Goal: Task Accomplishment & Management: Complete application form

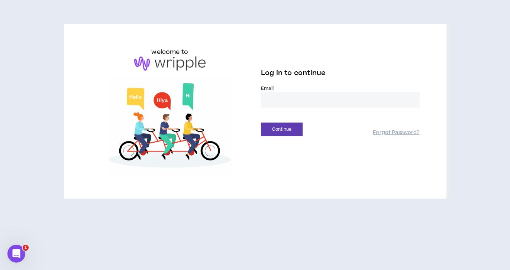
click at [297, 98] on input "email" at bounding box center [340, 100] width 159 height 16
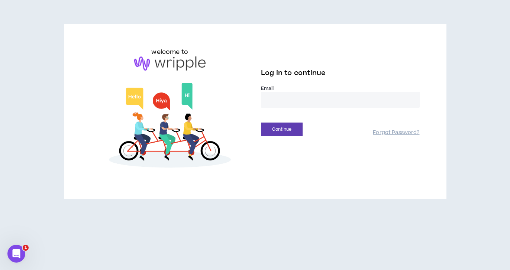
type input "**********"
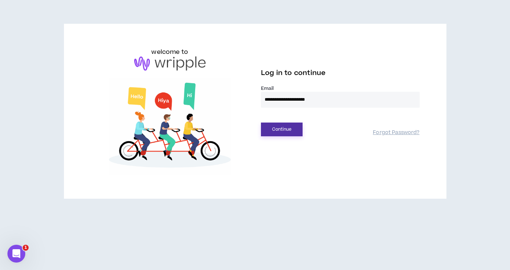
click at [271, 132] on button "Continue" at bounding box center [282, 130] width 42 height 14
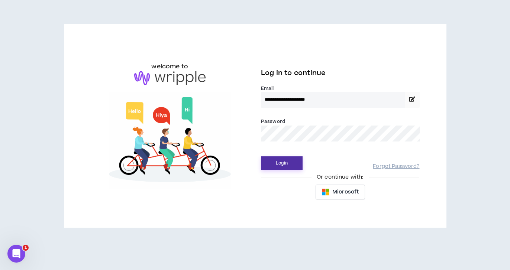
click at [289, 167] on button "Login" at bounding box center [282, 163] width 42 height 14
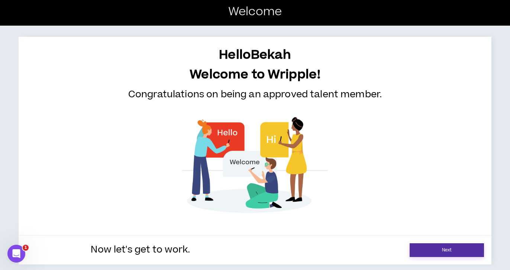
click at [451, 247] on link "Next" at bounding box center [446, 250] width 74 height 14
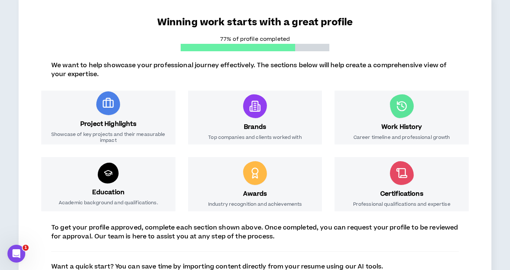
scroll to position [116, 0]
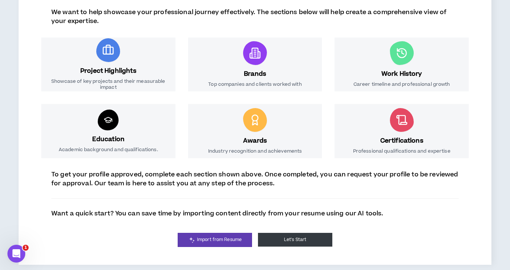
click at [294, 241] on button "Let's Start" at bounding box center [295, 240] width 74 height 14
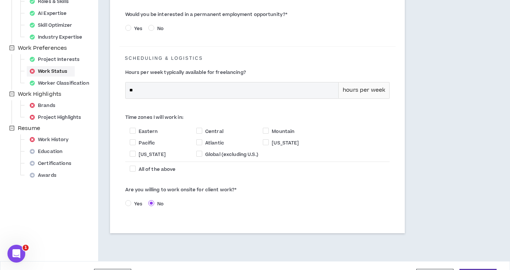
scroll to position [201, 0]
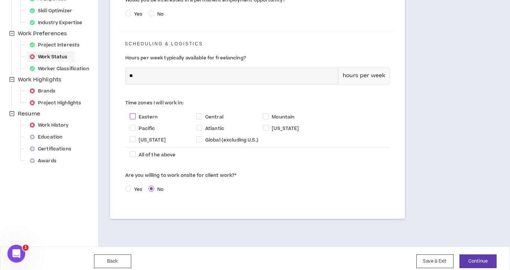
click at [136, 114] on span "Eastern" at bounding box center [148, 117] width 25 height 7
checkbox input "****"
click at [479, 256] on button "Continue" at bounding box center [477, 261] width 37 height 14
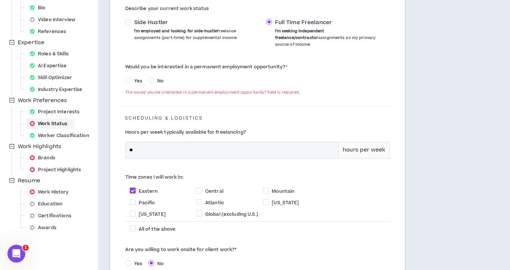
scroll to position [130, 0]
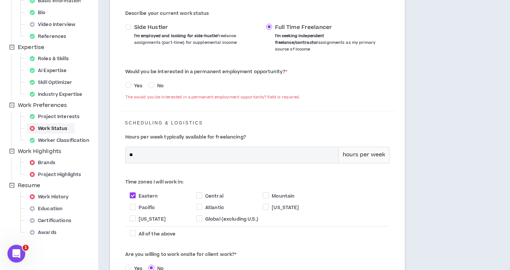
click at [156, 82] on span "No" at bounding box center [160, 85] width 12 height 7
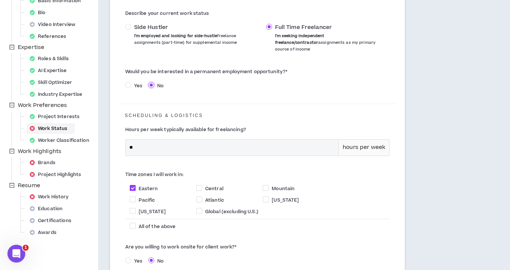
scroll to position [201, 0]
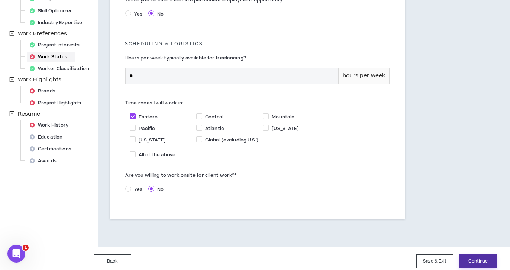
click at [481, 258] on button "Continue" at bounding box center [477, 261] width 37 height 14
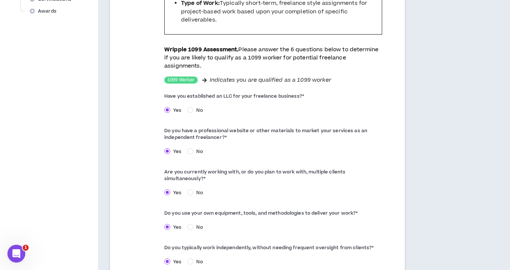
scroll to position [413, 0]
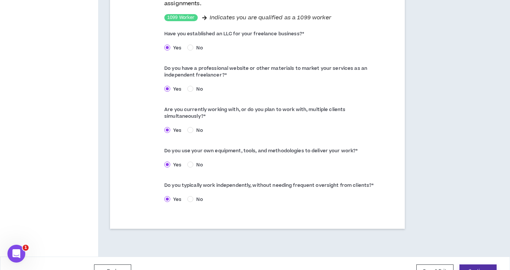
click at [481, 264] on button "Continue" at bounding box center [477, 271] width 37 height 14
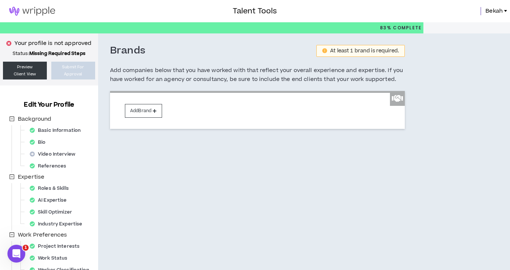
click at [134, 104] on div "Add Brand" at bounding box center [257, 110] width 295 height 38
click at [137, 111] on button "Add Brand" at bounding box center [143, 111] width 37 height 14
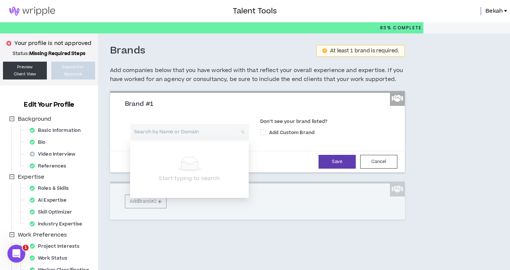
click at [167, 130] on input "search" at bounding box center [186, 132] width 105 height 16
type input "b"
type input "G"
type input "Doordash"
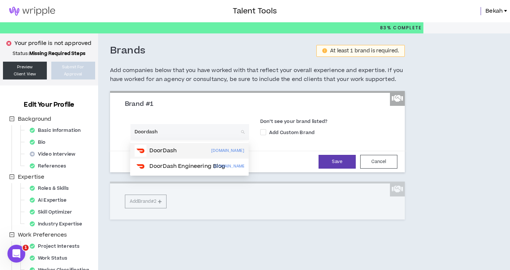
click at [181, 152] on div "DoorDash doordash.com" at bounding box center [189, 151] width 110 height 12
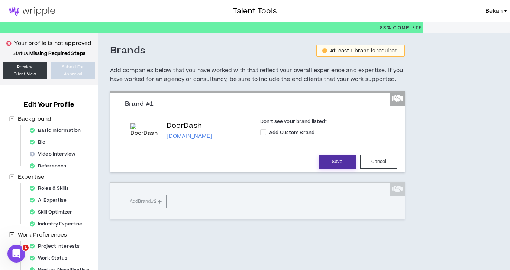
click at [335, 162] on button "Save" at bounding box center [336, 162] width 37 height 14
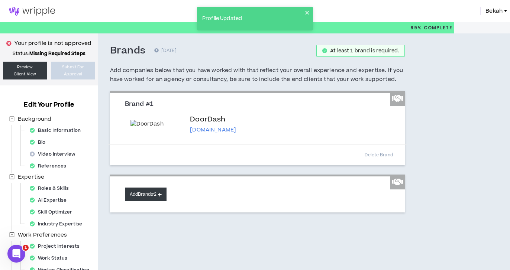
click at [157, 194] on button "Add Brand #2" at bounding box center [146, 195] width 42 height 14
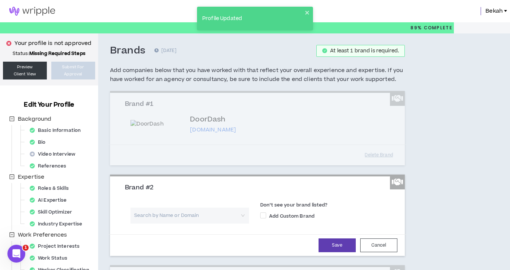
click at [171, 215] on input "search" at bounding box center [186, 216] width 105 height 16
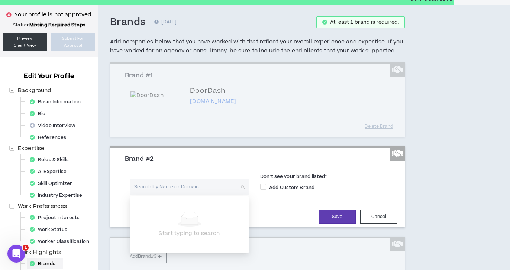
scroll to position [53, 0]
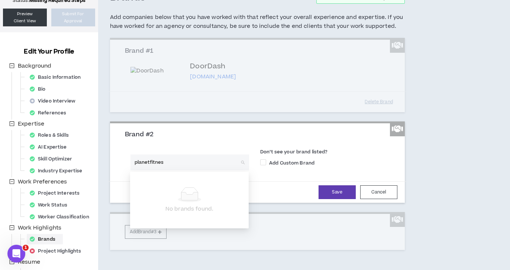
click at [166, 163] on input "planetfitnes" at bounding box center [186, 163] width 105 height 16
type input "Planet"
click at [225, 165] on input "Planet" at bounding box center [186, 163] width 105 height 16
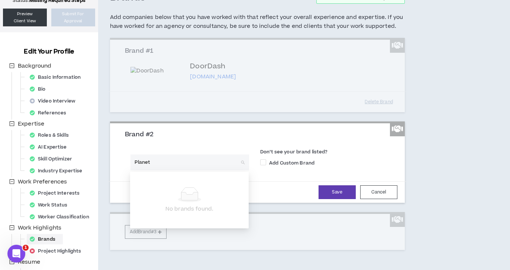
click at [225, 165] on input "Planet" at bounding box center [186, 163] width 105 height 16
type input "k"
type input "Kleenex"
click at [263, 163] on span at bounding box center [263, 162] width 6 height 6
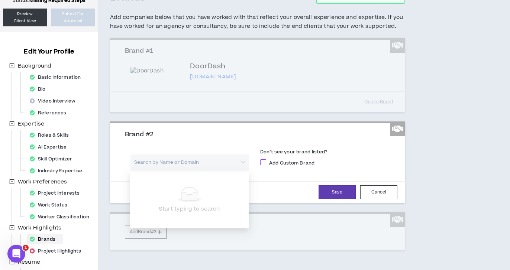
checkbox input "****"
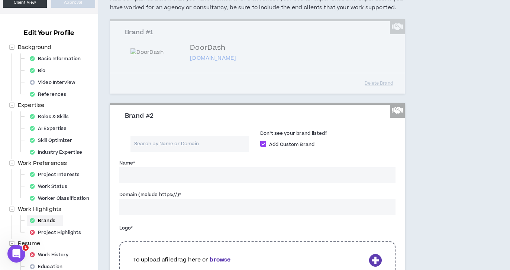
scroll to position [72, 0]
click at [181, 177] on input "Name *" at bounding box center [257, 175] width 276 height 16
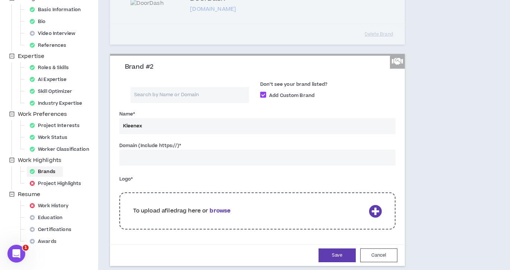
scroll to position [122, 0]
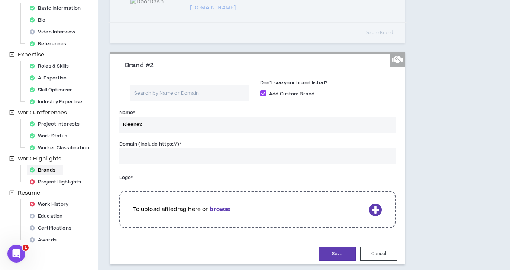
type input "Kleenex"
click at [192, 160] on input "Domain (Include https://) *" at bounding box center [257, 156] width 276 height 16
paste input "https://www.kleenex.com/en-us/"
type input "https://www.kleenex.com/en-us/"
click at [250, 175] on div "Logo * To upload a file drag here or browse The logo field is required." at bounding box center [257, 202] width 276 height 60
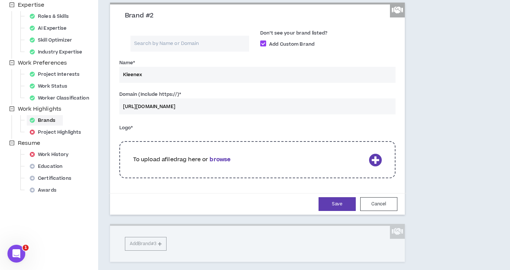
scroll to position [182, 0]
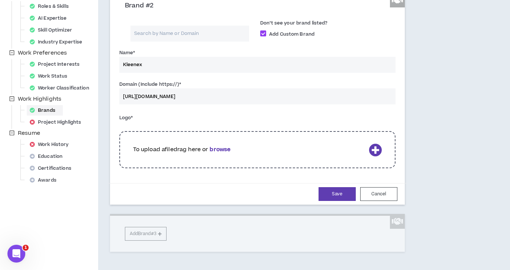
click at [367, 146] on div "To upload a file drag here or browse" at bounding box center [257, 149] width 276 height 37
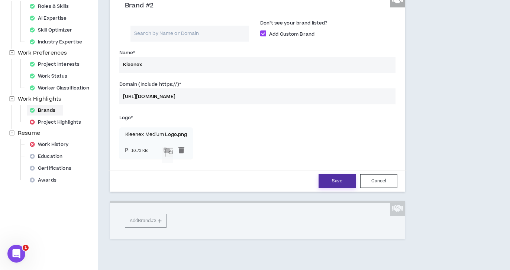
click at [338, 185] on button "Save" at bounding box center [336, 181] width 37 height 14
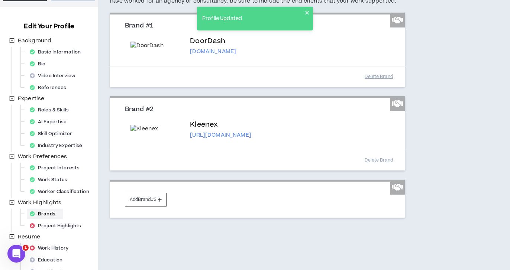
scroll to position [90, 0]
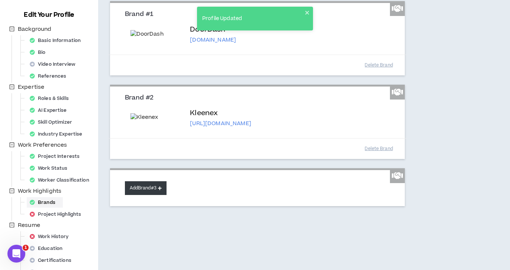
click at [146, 192] on button "Add Brand #3" at bounding box center [146, 188] width 42 height 14
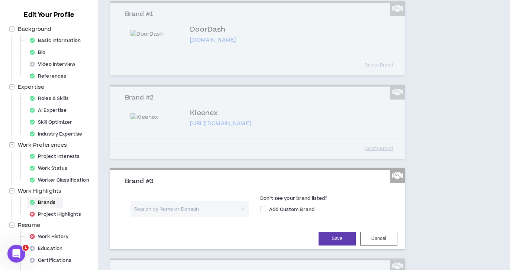
click at [153, 208] on input "search" at bounding box center [186, 209] width 105 height 16
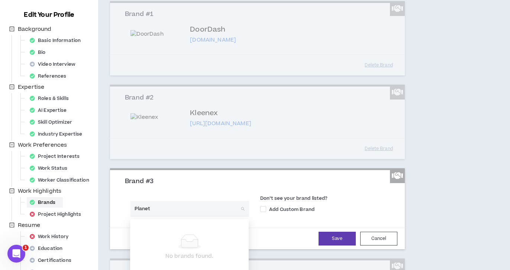
type input "Planet"
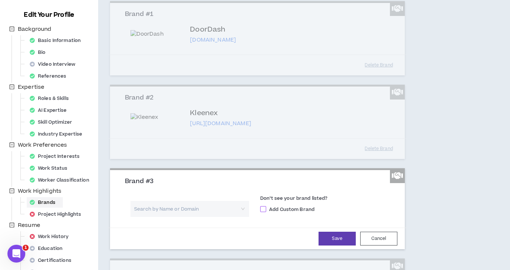
click at [302, 210] on span "Add Custom Brand" at bounding box center [291, 209] width 51 height 7
checkbox input "****"
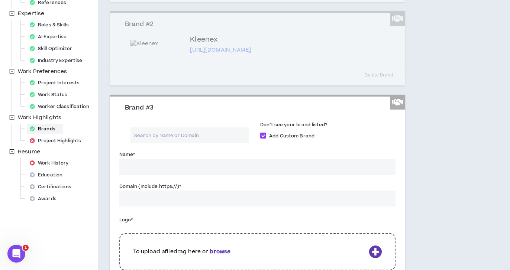
scroll to position [179, 0]
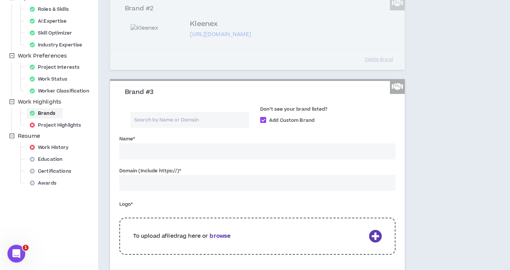
click at [264, 155] on input "Name *" at bounding box center [257, 151] width 276 height 16
type input "Planet Fitness"
click at [208, 184] on input "Domain (Include https://) *" at bounding box center [257, 183] width 276 height 16
paste input "https://www.planetfitness.com/"
type input "https://www.planetfitness.com/"
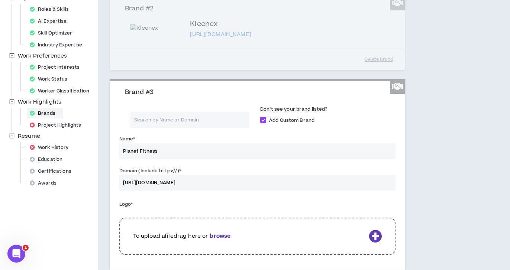
click at [249, 199] on div "Logo * To upload a file drag here or browse The logo field is required." at bounding box center [257, 228] width 276 height 60
click at [426, 210] on div "Brands 0 days ago At least 1 brand is required. Add companies below that you ha…" at bounding box center [289, 114] width 382 height 521
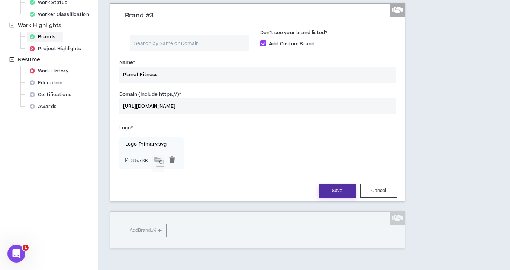
click at [338, 194] on button "Save" at bounding box center [336, 191] width 37 height 14
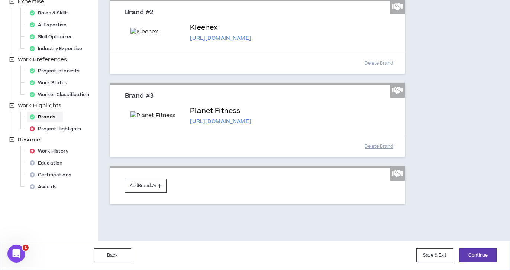
scroll to position [217, 0]
click at [140, 187] on button "Add Brand #4" at bounding box center [146, 186] width 42 height 14
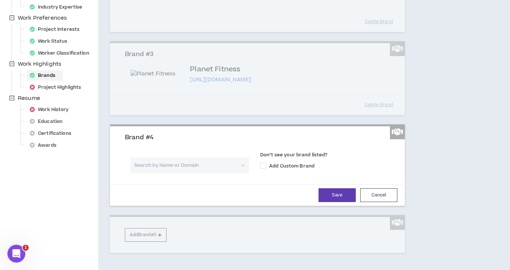
click at [224, 173] on input "search" at bounding box center [186, 165] width 105 height 16
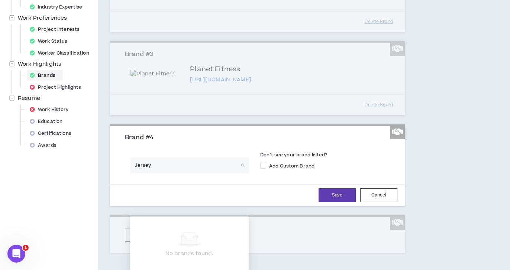
type input "Jersey M"
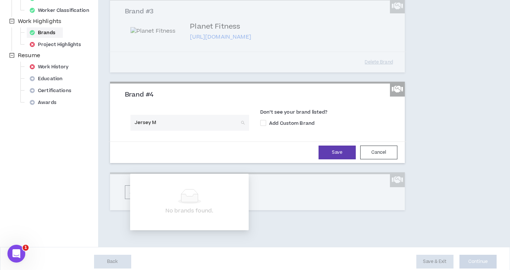
scroll to position [264, 0]
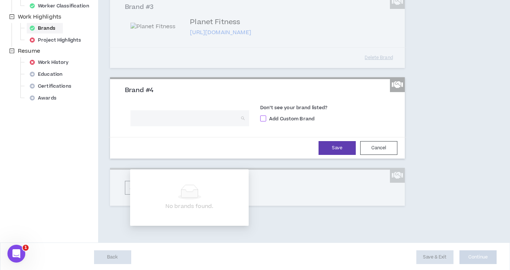
click at [279, 122] on span "Add Custom Brand" at bounding box center [291, 119] width 51 height 7
checkbox input "****"
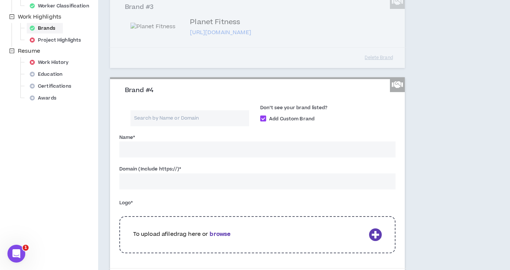
click at [171, 157] on input "Name *" at bounding box center [257, 150] width 276 height 16
type input "Jersey Mike's"
click at [168, 189] on input "Domain (Include https://) *" at bounding box center [257, 181] width 276 height 16
paste input "https://www.jerseymikes.com/"
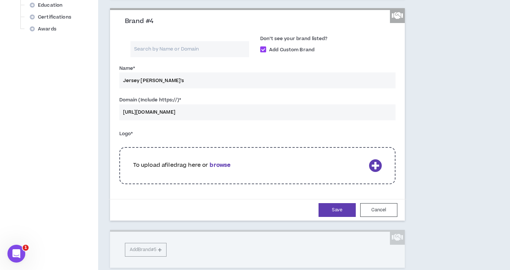
scroll to position [373, 0]
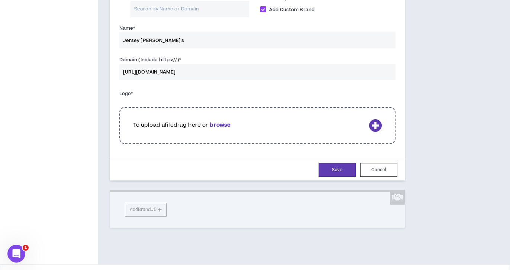
type input "https://www.jerseymikes.com/"
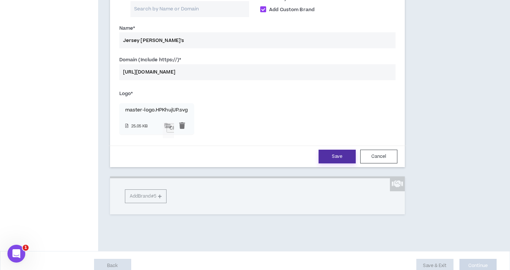
click at [340, 163] on button "Save" at bounding box center [336, 157] width 37 height 14
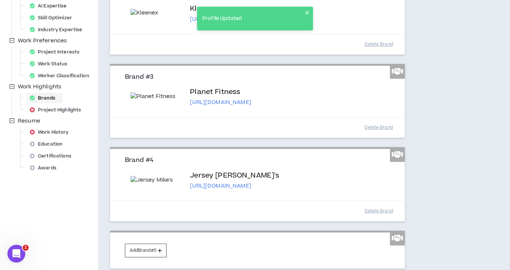
scroll to position [318, 0]
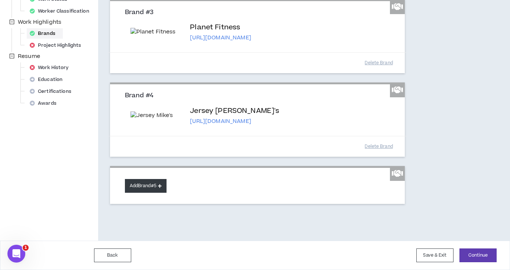
click at [159, 182] on button "Add Brand #5" at bounding box center [146, 186] width 42 height 14
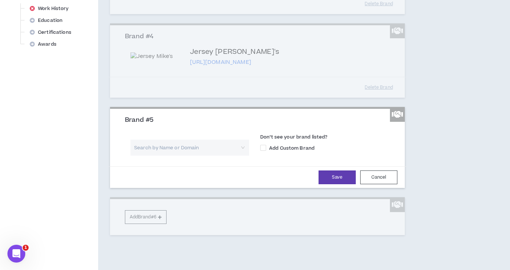
click at [152, 156] on input "search" at bounding box center [186, 148] width 105 height 16
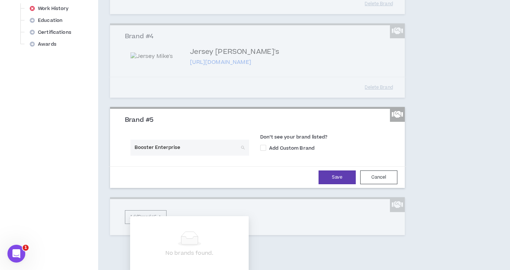
type input "Booster Enterprises"
click at [290, 152] on span "Add Custom Brand" at bounding box center [291, 148] width 51 height 7
checkbox input "****"
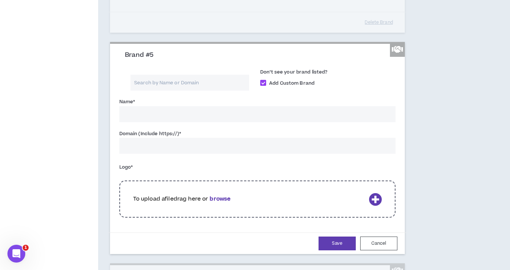
scroll to position [392, 0]
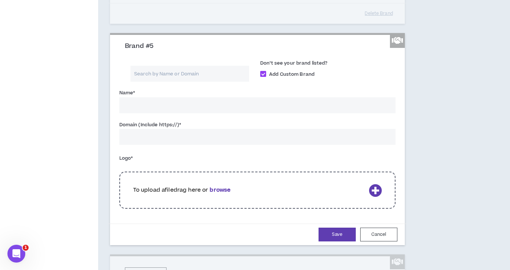
click at [269, 113] on input "Name *" at bounding box center [257, 105] width 276 height 16
type input "Booster Enterprises"
click at [166, 145] on input "Domain (Include https://) *" at bounding box center [257, 137] width 276 height 16
paste input "https://choosebooster.com/"
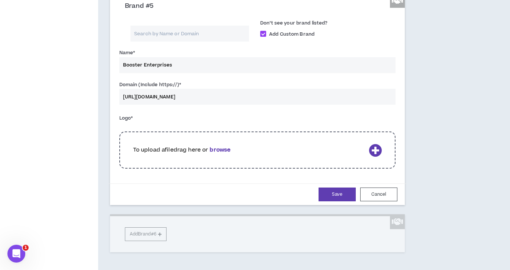
type input "https://choosebooster.com/"
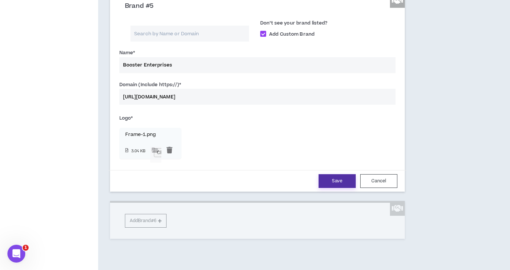
click at [341, 188] on button "Save" at bounding box center [336, 181] width 37 height 14
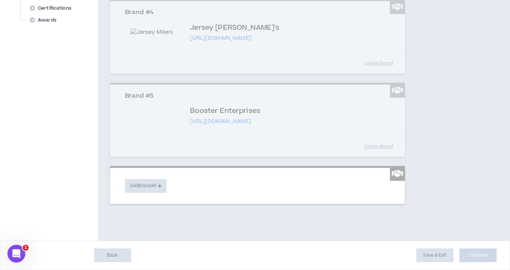
scroll to position [401, 0]
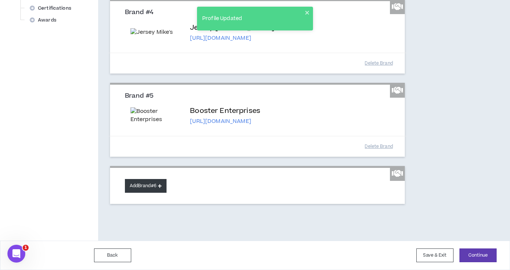
click at [147, 185] on button "Add Brand #6" at bounding box center [146, 186] width 42 height 14
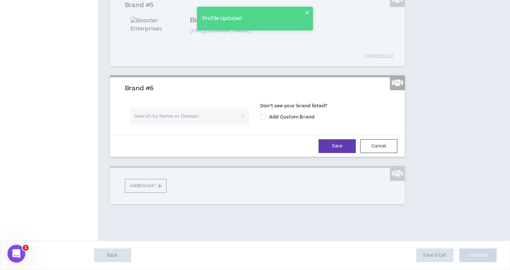
scroll to position [455, 0]
click at [289, 120] on span "Add Custom Brand" at bounding box center [291, 117] width 51 height 7
checkbox input "****"
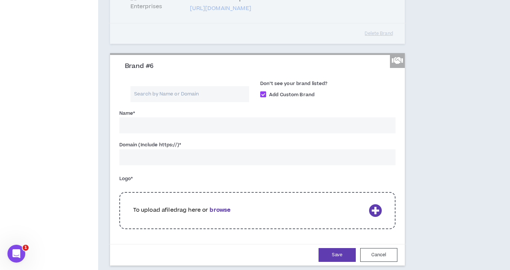
click at [191, 133] on input "Name *" at bounding box center [257, 125] width 276 height 16
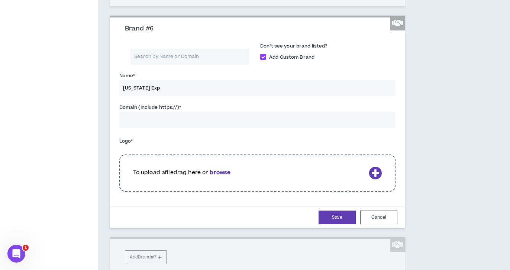
scroll to position [501, 0]
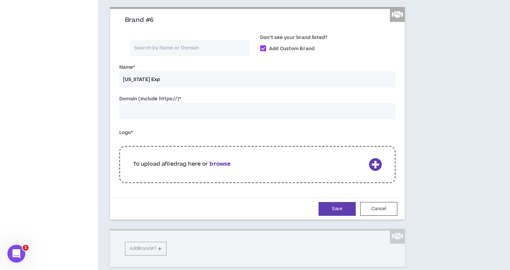
type input "Georgia Exp"
click at [191, 119] on input "Domain (Include https://) *" at bounding box center [257, 111] width 276 height 16
paste input "https://www.georgiaexpo.com/"
type input "https://www.georgiaexpo.com/"
click at [227, 186] on div "Logo * To upload a file drag here or browse The logo field is required." at bounding box center [257, 157] width 276 height 60
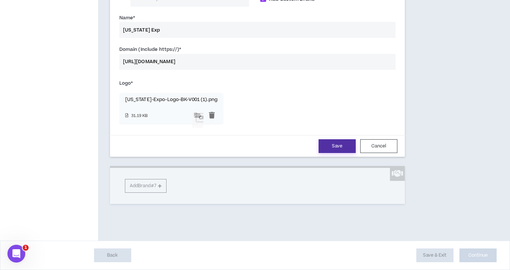
click at [336, 153] on button "Save" at bounding box center [336, 146] width 37 height 14
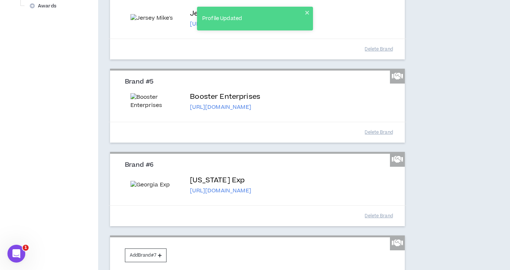
scroll to position [488, 0]
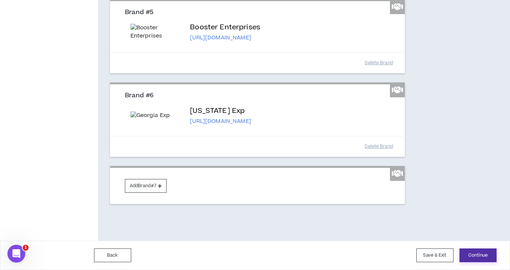
click at [482, 258] on button "Continue" at bounding box center [477, 255] width 37 height 14
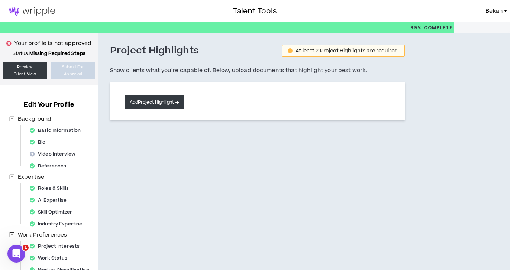
click at [166, 107] on button "Add Project Highlight" at bounding box center [154, 102] width 59 height 14
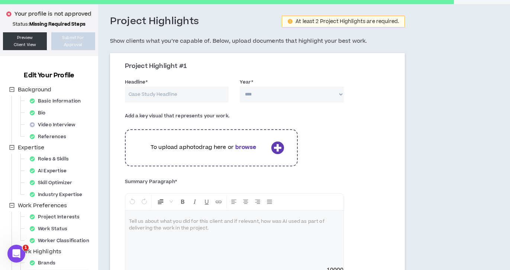
scroll to position [35, 0]
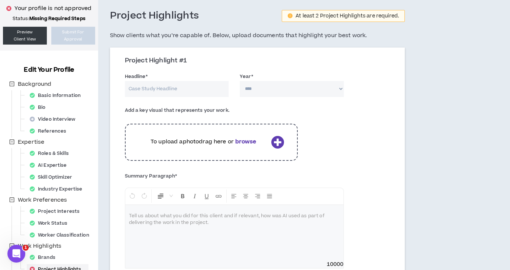
click at [160, 87] on input "Headline *" at bounding box center [177, 89] width 104 height 16
paste input "Booster + Dude Perfect"
type input "Booster + Dude Perfect Posters"
click at [271, 88] on select "**** **** **** **** **** **** **** **** **** **** **** **** **** **** **** ****…" at bounding box center [292, 89] width 104 height 16
select select "****"
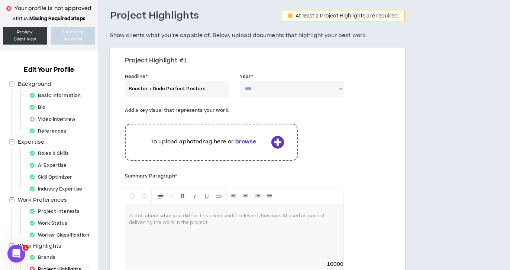
click at [240, 81] on select "**** **** **** **** **** **** **** **** **** **** **** **** **** **** **** ****…" at bounding box center [292, 89] width 104 height 16
click at [299, 106] on div "Add a key visual that represents your work. To upload a photo drag here or brow…" at bounding box center [211, 134] width 184 height 60
click at [275, 143] on icon at bounding box center [277, 142] width 13 height 13
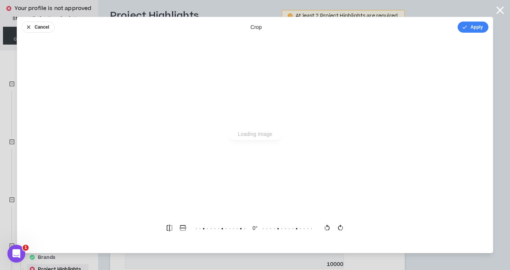
scroll to position [0, 0]
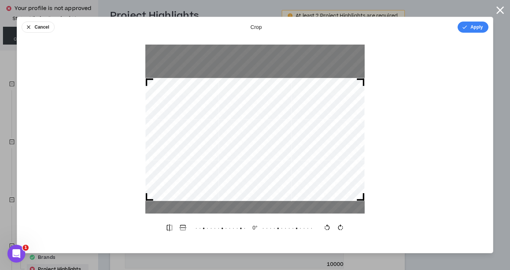
drag, startPoint x: 261, startPoint y: 155, endPoint x: 260, endPoint y: 160, distance: 5.4
click at [260, 160] on div at bounding box center [254, 139] width 219 height 123
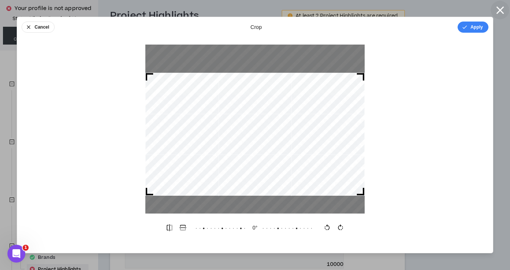
click at [501, 9] on icon "button" at bounding box center [499, 9] width 7 height 7
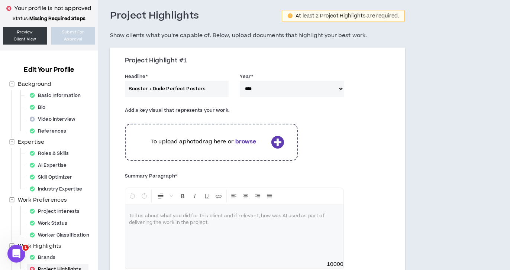
click at [245, 143] on b "browse" at bounding box center [245, 142] width 21 height 8
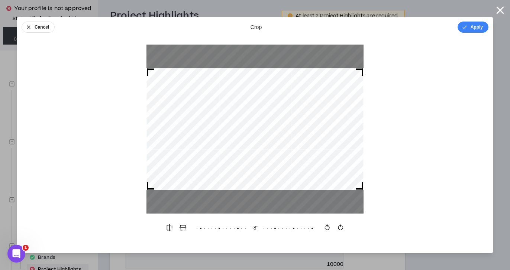
click at [244, 229] on icon at bounding box center [311, 227] width 297 height 13
click at [254, 228] on div "0 °" at bounding box center [254, 227] width 119 height 13
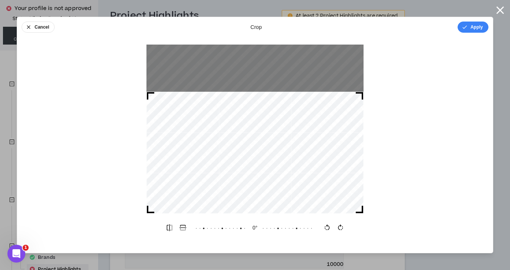
drag, startPoint x: 238, startPoint y: 108, endPoint x: 233, endPoint y: 176, distance: 68.1
click at [234, 176] on div at bounding box center [254, 153] width 217 height 122
drag, startPoint x: 361, startPoint y: 92, endPoint x: 406, endPoint y: 78, distance: 47.1
click at [406, 78] on div at bounding box center [254, 129] width 475 height 169
drag, startPoint x: 359, startPoint y: 92, endPoint x: 419, endPoint y: 25, distance: 90.2
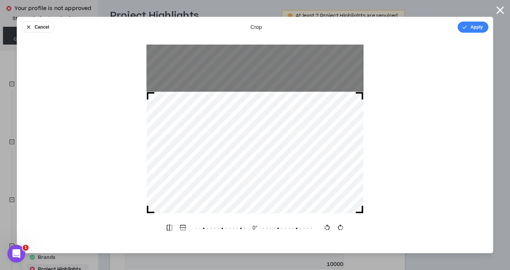
click at [419, 25] on div "Cancel crop Apply 0 °" at bounding box center [255, 135] width 476 height 237
click at [325, 115] on div at bounding box center [254, 129] width 217 height 169
click at [498, 9] on icon "button" at bounding box center [499, 9] width 7 height 7
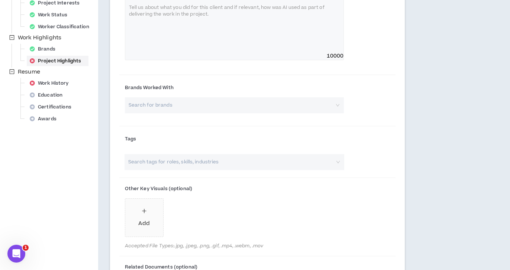
scroll to position [242, 0]
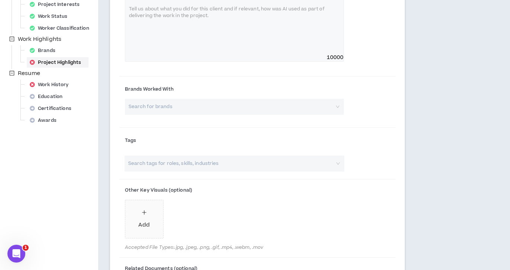
click at [178, 111] on input "search" at bounding box center [232, 107] width 206 height 16
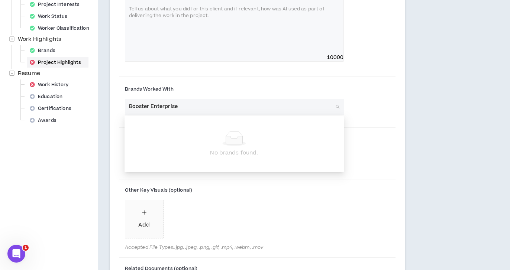
type input "Booster Enterprises"
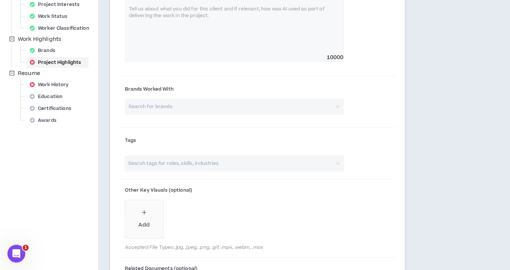
click at [230, 124] on div "Brands Worked With Search for brands" at bounding box center [257, 102] width 276 height 46
click at [258, 110] on input "search" at bounding box center [232, 107] width 206 height 16
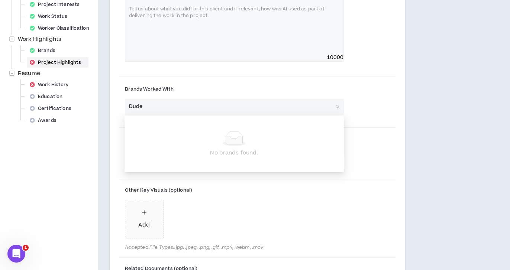
type input "Dude P"
click at [281, 103] on input "Dude P" at bounding box center [232, 107] width 206 height 16
click at [277, 110] on input "Dude P" at bounding box center [232, 107] width 206 height 16
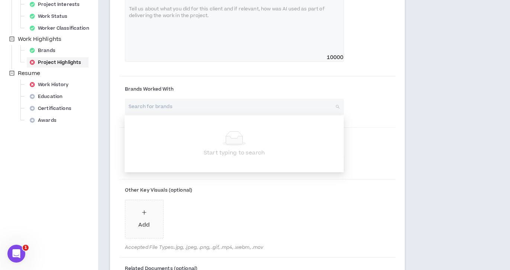
click at [269, 87] on label "Brands Worked With" at bounding box center [234, 89] width 219 height 12
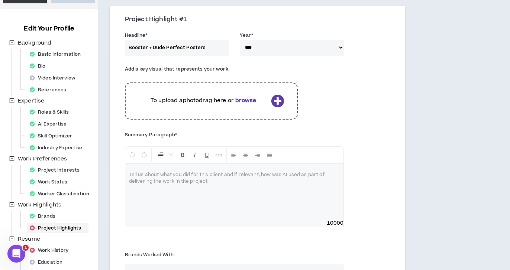
scroll to position [64, 0]
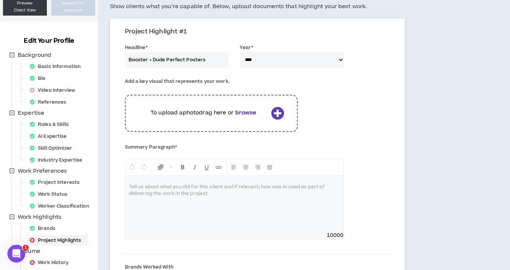
click at [252, 117] on div "To upload a photo drag here or browse" at bounding box center [211, 113] width 173 height 37
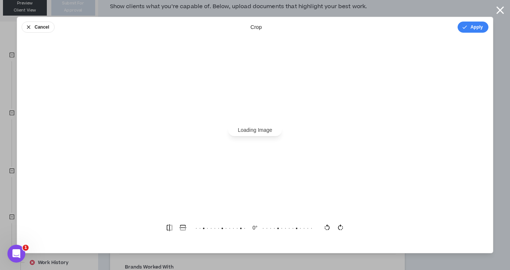
scroll to position [0, 0]
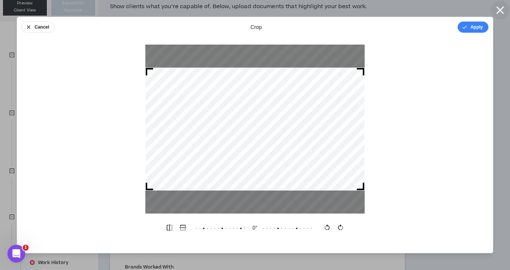
click at [499, 9] on icon "button" at bounding box center [499, 10] width 13 height 13
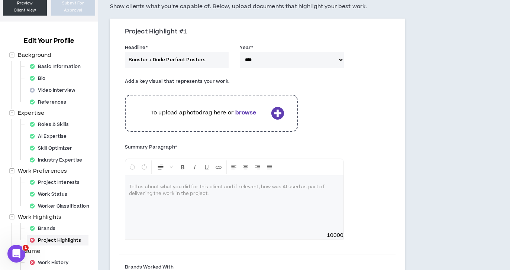
click at [244, 110] on b "browse" at bounding box center [245, 113] width 21 height 8
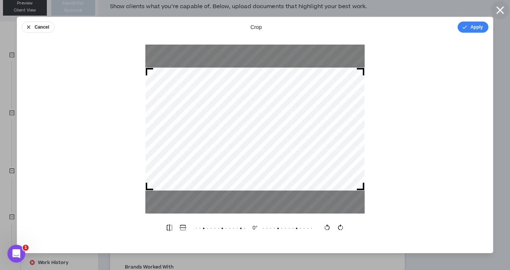
click at [502, 10] on icon "button" at bounding box center [499, 10] width 13 height 13
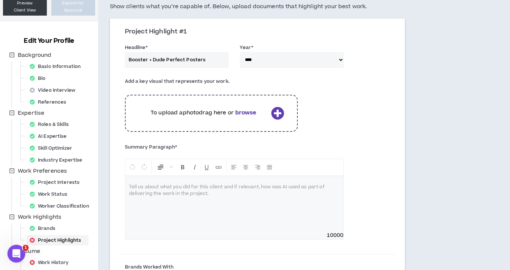
click at [244, 112] on b "browse" at bounding box center [245, 113] width 21 height 8
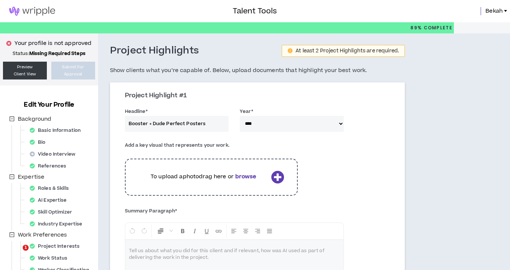
select select "****"
